Goal: Task Accomplishment & Management: Complete application form

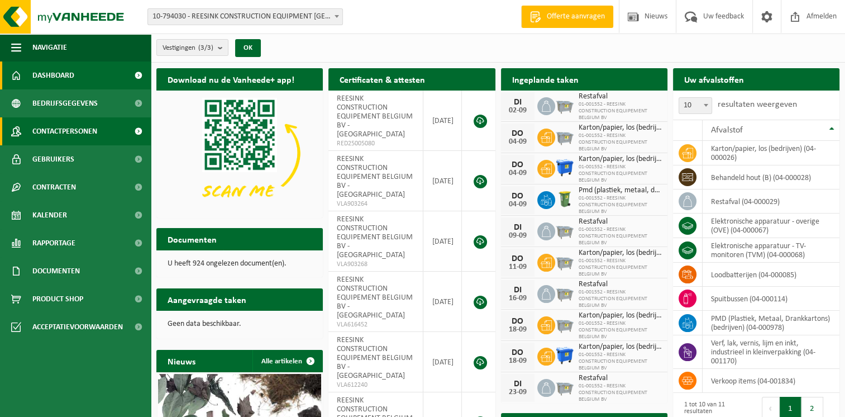
click at [80, 129] on span "Contactpersonen" at bounding box center [64, 131] width 65 height 28
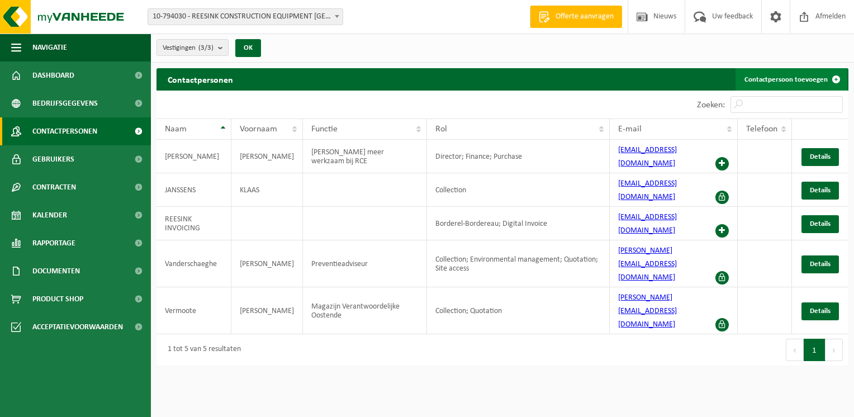
click at [804, 75] on link "Contactpersoon toevoegen" at bounding box center [791, 79] width 112 height 22
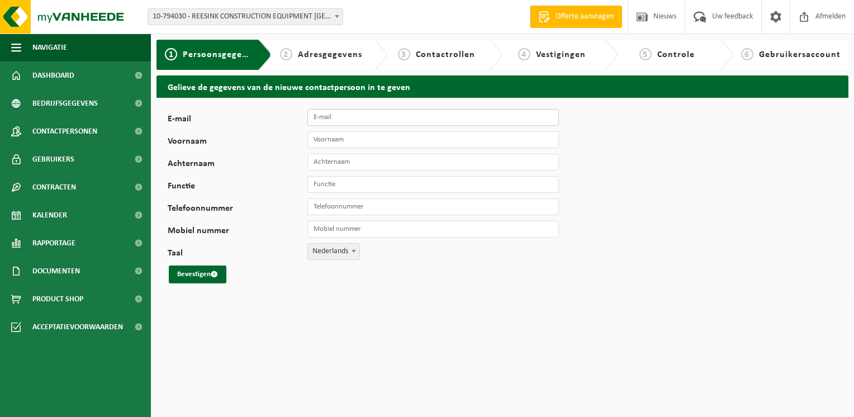
click at [387, 115] on input "E-mail" at bounding box center [432, 117] width 251 height 17
type input "wouter.vlaminck@dbk.be"
click at [341, 136] on input "Voornaam" at bounding box center [432, 139] width 251 height 17
type input "Wouter"
click at [345, 163] on input "Achternaam" at bounding box center [432, 162] width 251 height 17
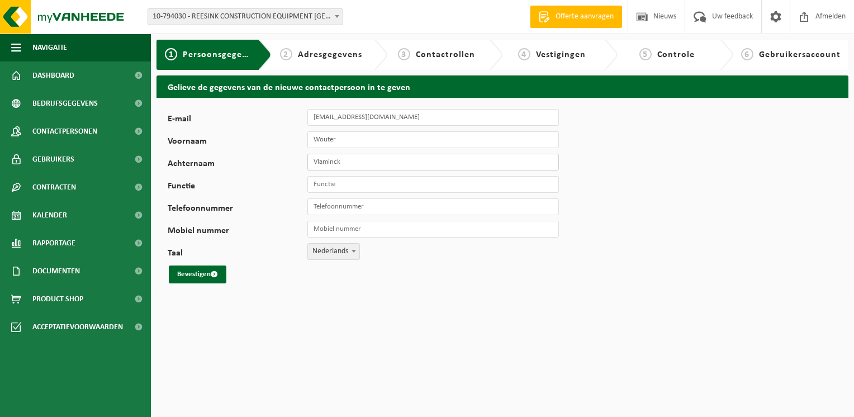
type input "Vlaminck"
click at [334, 185] on input "Functie" at bounding box center [432, 184] width 251 height 17
click at [477, 255] on div "E-mail wouter.vlaminck@dbk.be Voornaam Wouter Achternaam Vlaminck Functie Bussi…" at bounding box center [349, 196] width 363 height 174
click at [325, 185] on input "Bussiness" at bounding box center [432, 184] width 251 height 17
click at [351, 185] on input "Business" at bounding box center [432, 184] width 251 height 17
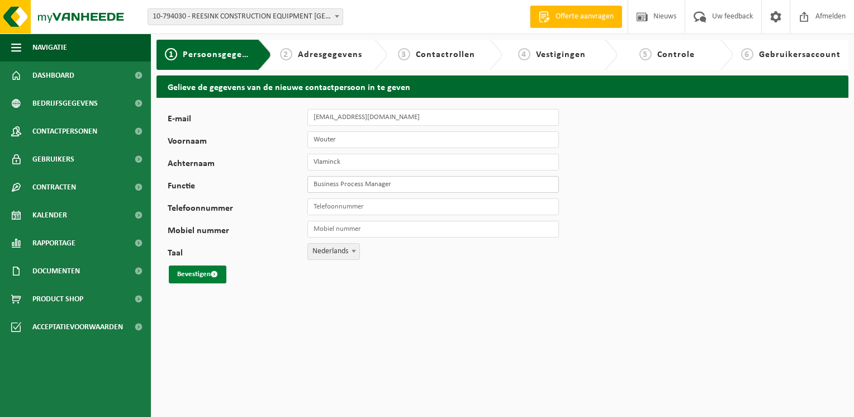
type input "Business Process Manager"
click at [200, 277] on button "Bevestigen" at bounding box center [198, 274] width 58 height 18
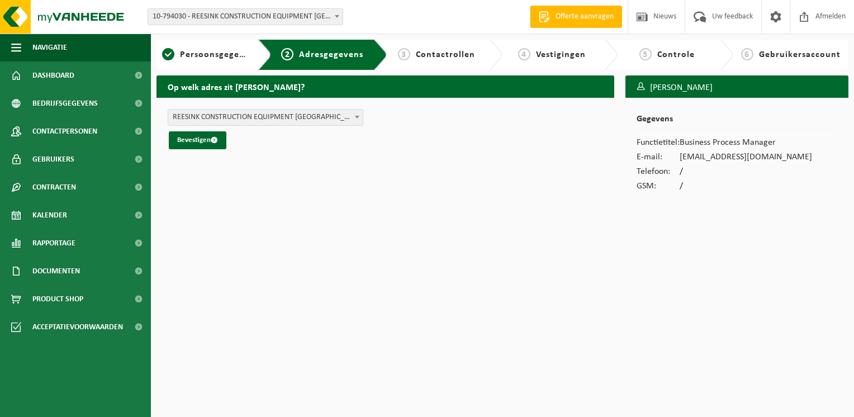
click at [328, 120] on span "REESINK CONSTRUCTION EQUIPMENT BELGIUM BV - ZWAARVELD 16 , 9220 HAMME BE (10-79…" at bounding box center [265, 117] width 194 height 16
click at [210, 141] on button "Bevestigen" at bounding box center [198, 140] width 58 height 18
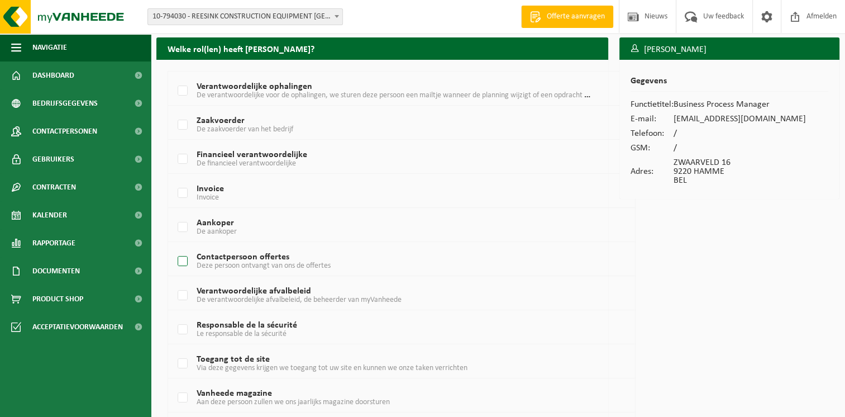
scroll to position [56, 0]
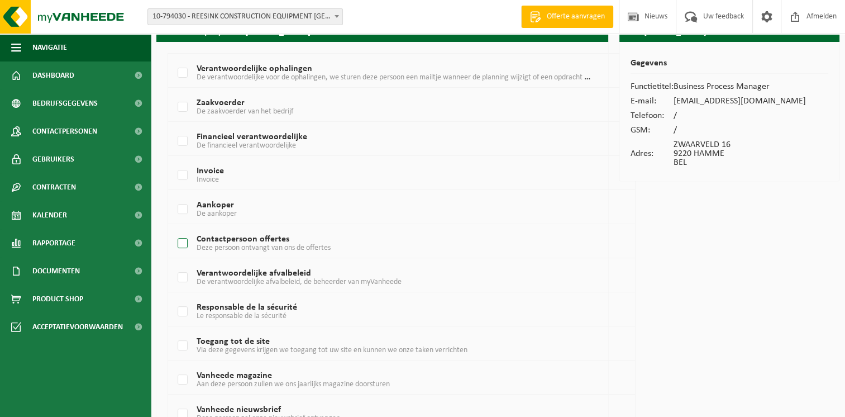
click at [183, 240] on label "Contactpersoon offertes Deze persoon ontvangt van ons de offertes" at bounding box center [382, 243] width 415 height 17
click at [174, 230] on input "Contactpersoon offertes Deze persoon ontvangt van ons de offertes" at bounding box center [173, 229] width 1 height 1
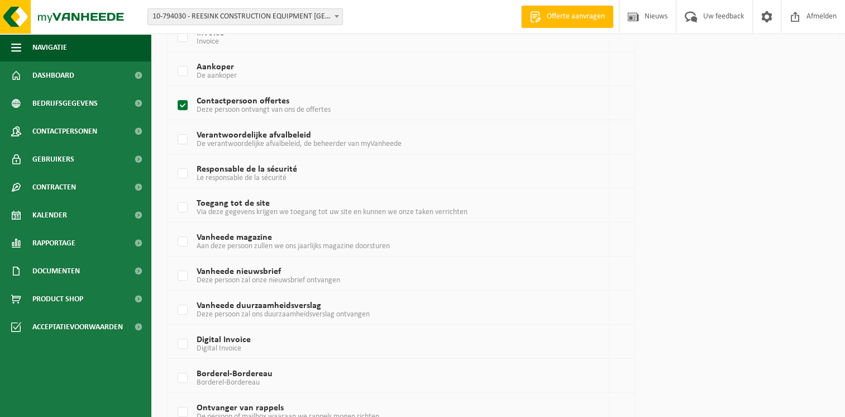
scroll to position [168, 0]
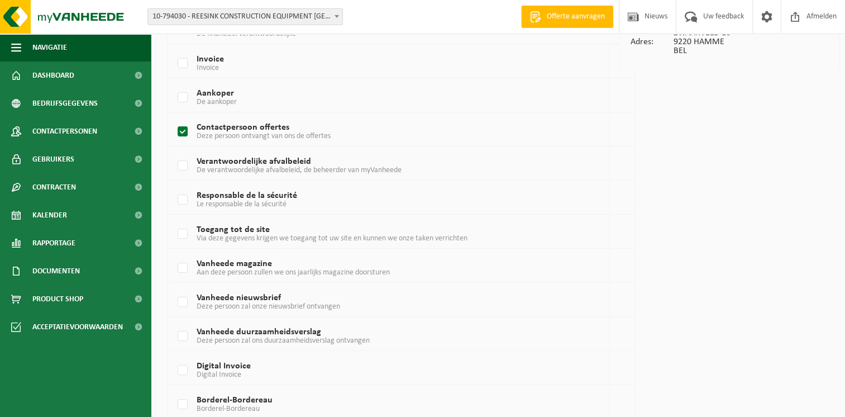
click at [185, 128] on label "Contactpersoon offertes Deze persoon ontvangt van ons de offertes" at bounding box center [382, 131] width 415 height 17
click at [174, 118] on input "Contactpersoon offertes Deze persoon ontvangt van ons de offertes" at bounding box center [173, 117] width 1 height 1
checkbox input "false"
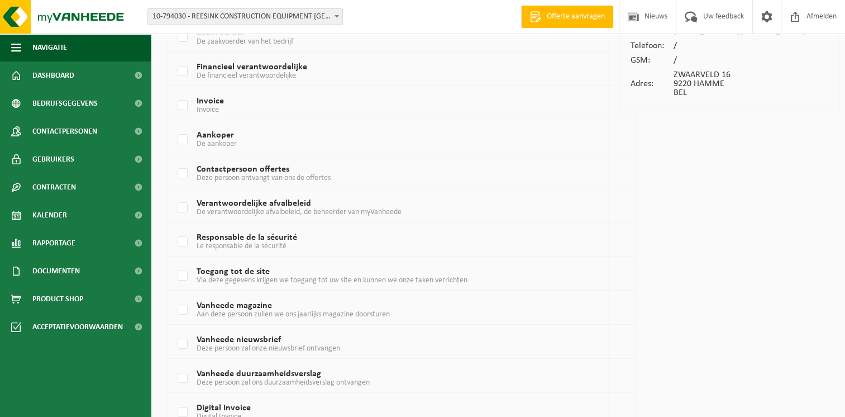
scroll to position [247, 0]
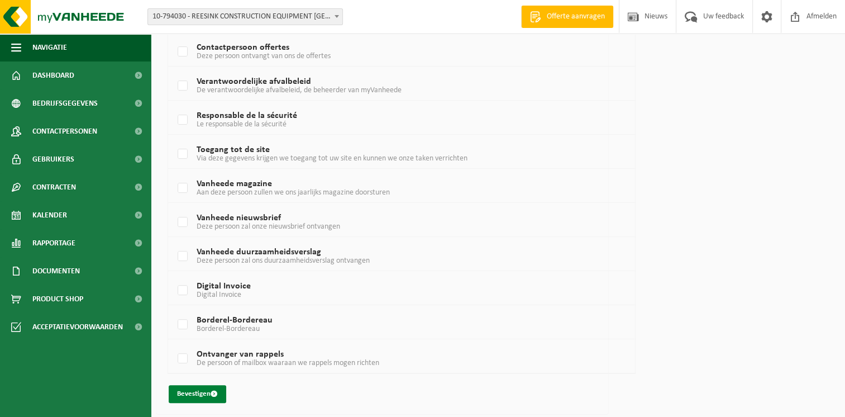
click at [210, 393] on button "Bevestigen" at bounding box center [198, 394] width 58 height 18
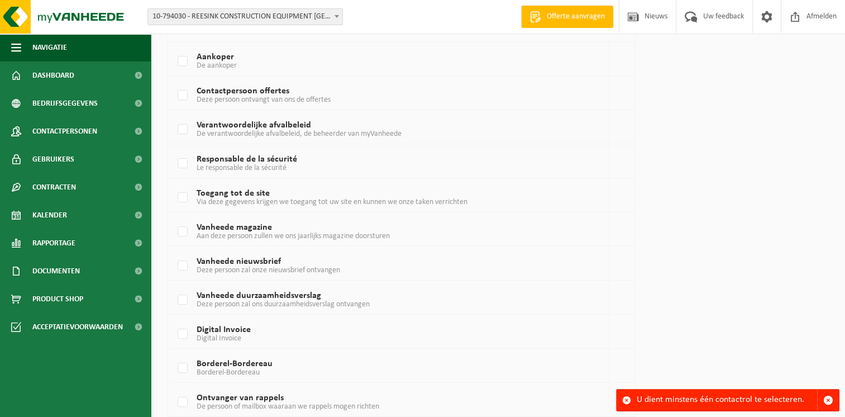
scroll to position [223, 0]
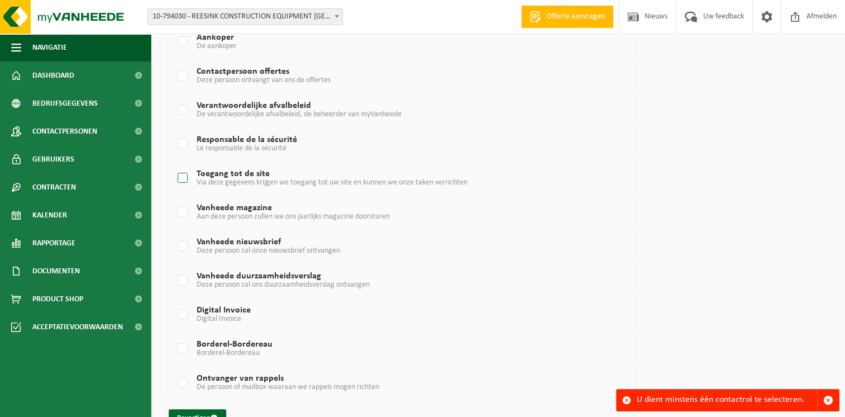
click at [182, 174] on label "Toegang tot de site Via deze gegevens krijgen we toegang tot uw site en kunnen …" at bounding box center [382, 178] width 415 height 17
click at [174, 164] on input "Toegang tot de site Via deze gegevens krijgen we toegang tot uw site en kunnen …" at bounding box center [173, 164] width 1 height 1
checkbox input "true"
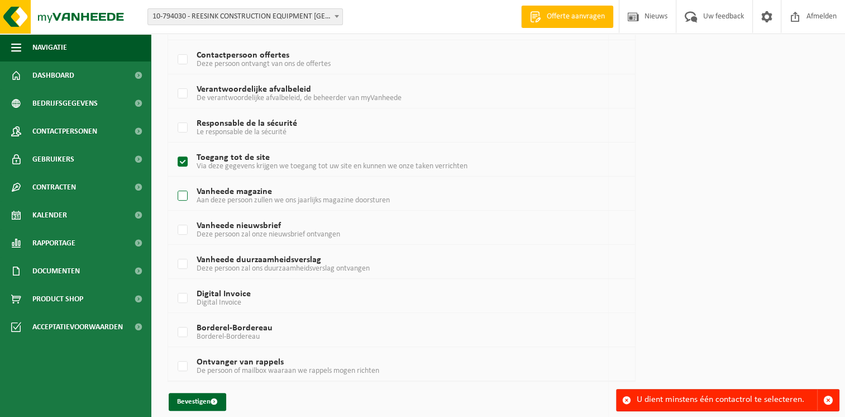
scroll to position [247, 0]
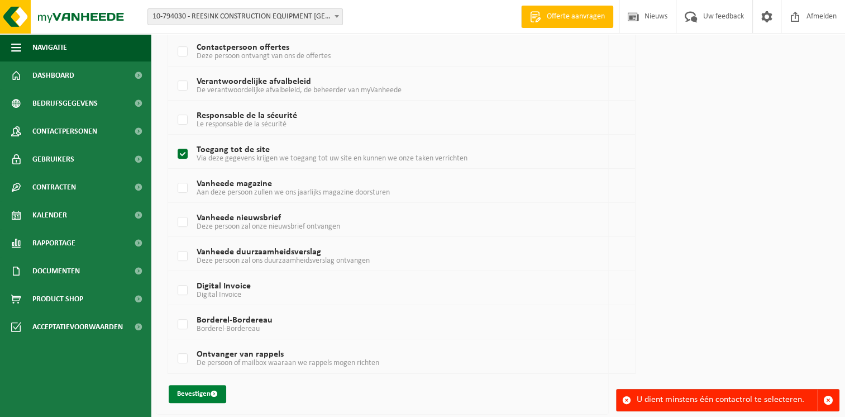
click at [206, 397] on button "Bevestigen" at bounding box center [198, 394] width 58 height 18
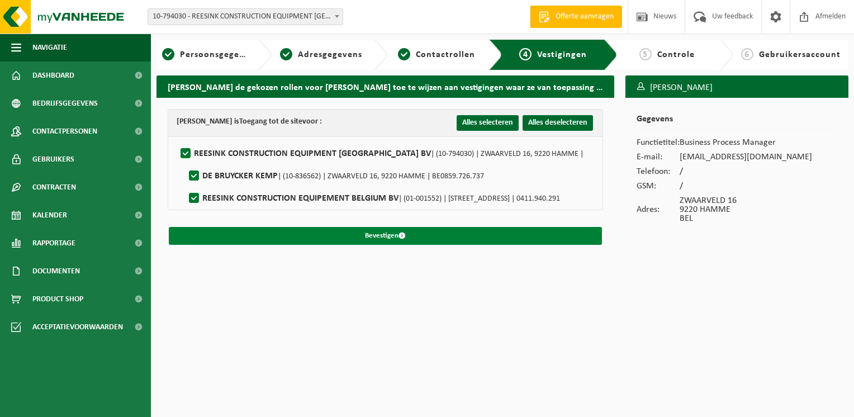
click at [415, 231] on button "Bevestigen" at bounding box center [385, 236] width 433 height 18
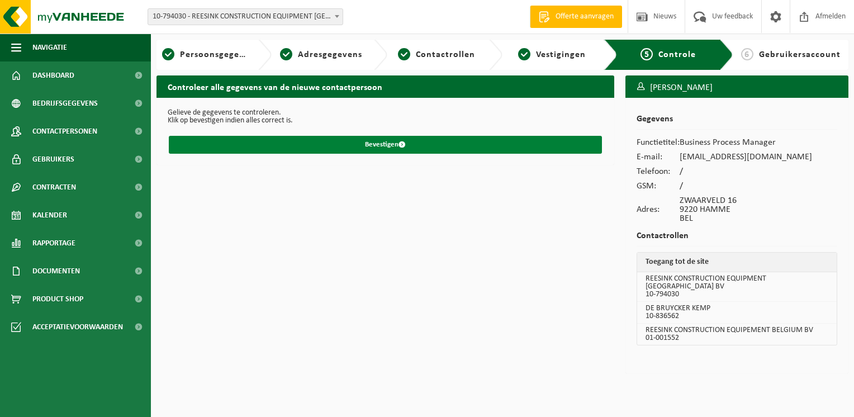
click at [331, 142] on button "Bevestigen" at bounding box center [385, 145] width 433 height 18
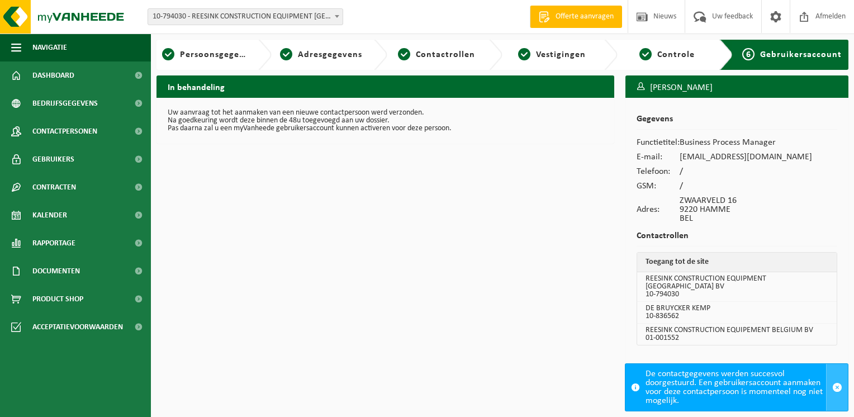
click at [840, 388] on span "button" at bounding box center [837, 387] width 10 height 10
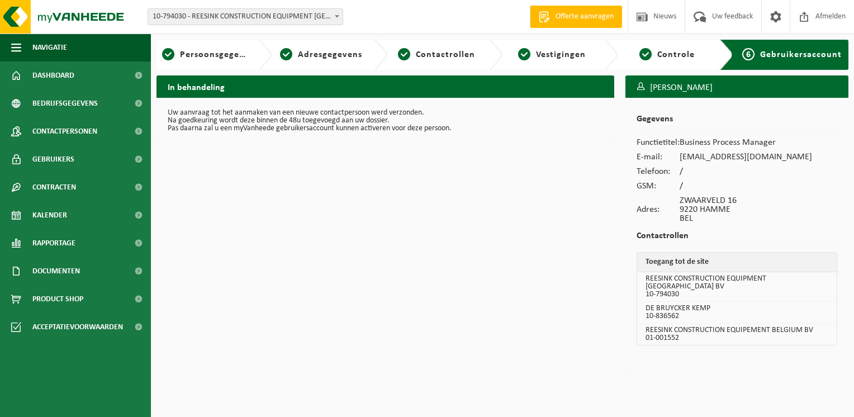
drag, startPoint x: 328, startPoint y: 260, endPoint x: 364, endPoint y: 10, distance: 252.7
click at [328, 260] on div "In behandeling Uw aanvraag tot het aanmaken van een nieuwe contactpersoon werd …" at bounding box center [385, 226] width 469 height 303
